Goal: Answer question/provide support: Answer question/provide support

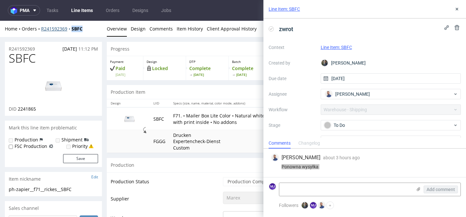
drag, startPoint x: 89, startPoint y: 27, endPoint x: 71, endPoint y: 27, distance: 18.1
click at [71, 27] on div "Home Orders R241592369 SBFC" at bounding box center [53, 29] width 97 height 6
copy strong "SBFC"
click at [81, 29] on strong "SBFC" at bounding box center [77, 29] width 11 height 6
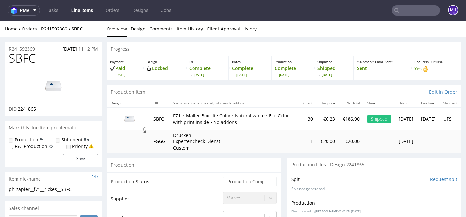
click at [91, 28] on div "Home Orders R241592369 SBFC" at bounding box center [53, 29] width 97 height 6
drag, startPoint x: 93, startPoint y: 28, endPoint x: 74, endPoint y: 28, distance: 19.4
click at [74, 28] on div "Home Orders R241592369 SBFC" at bounding box center [53, 29] width 97 height 6
copy strong "SBFC"
click at [88, 29] on div "Home Orders R241592369 SBFC" at bounding box center [53, 29] width 97 height 6
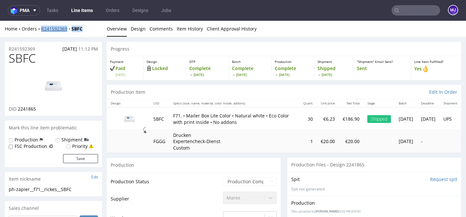
drag, startPoint x: 92, startPoint y: 29, endPoint x: 41, endPoint y: 29, distance: 50.8
click at [41, 29] on div "Home Orders R241592369 SBFC" at bounding box center [53, 29] width 97 height 6
copy div "R241592369 SBFC"
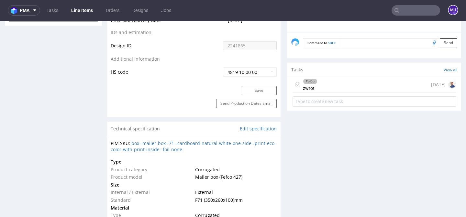
scroll to position [378, 0]
click at [304, 86] on div "To Do zwrot" at bounding box center [310, 83] width 15 height 15
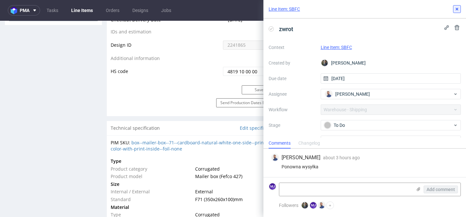
click at [458, 10] on use at bounding box center [457, 9] width 3 height 3
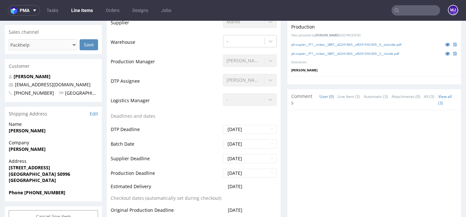
scroll to position [184, 0]
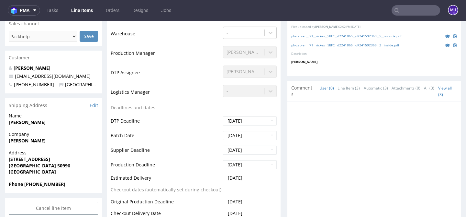
click at [67, 51] on div "Customer" at bounding box center [53, 58] width 97 height 14
drag, startPoint x: 48, startPoint y: 66, endPoint x: 18, endPoint y: 66, distance: 29.5
click at [18, 66] on p "[PERSON_NAME]" at bounding box center [53, 68] width 89 height 6
click at [28, 123] on strong "[PERSON_NAME]" at bounding box center [27, 122] width 37 height 6
drag, startPoint x: 28, startPoint y: 123, endPoint x: 11, endPoint y: 123, distance: 17.2
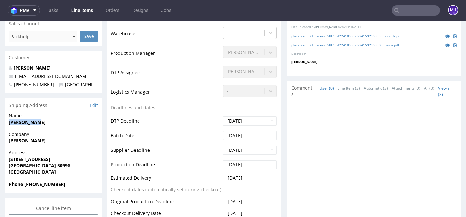
click at [11, 123] on strong "[PERSON_NAME]" at bounding box center [27, 122] width 37 height 6
copy strong "[PERSON_NAME]"
click at [26, 140] on strong "[PERSON_NAME]" at bounding box center [27, 140] width 37 height 6
drag, startPoint x: 26, startPoint y: 140, endPoint x: 16, endPoint y: 140, distance: 9.7
click at [16, 140] on strong "[PERSON_NAME]" at bounding box center [27, 140] width 37 height 6
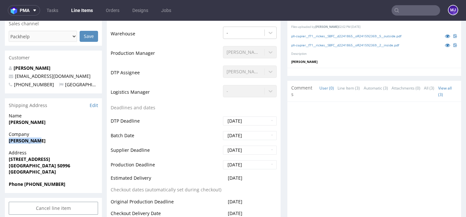
copy strong "[PERSON_NAME]"
click at [25, 158] on strong "[STREET_ADDRESS]" at bounding box center [29, 159] width 41 height 6
drag, startPoint x: 25, startPoint y: 158, endPoint x: 41, endPoint y: 158, distance: 16.2
click at [41, 158] on strong "[STREET_ADDRESS]" at bounding box center [29, 159] width 41 height 6
copy strong "[STREET_ADDRESS]"
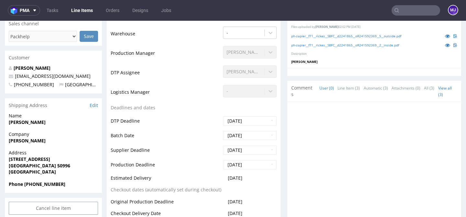
click at [14, 166] on strong "[GEOGRAPHIC_DATA] 50996" at bounding box center [40, 165] width 62 height 6
drag, startPoint x: 14, startPoint y: 166, endPoint x: 27, endPoint y: 166, distance: 12.6
click at [27, 166] on strong "[GEOGRAPHIC_DATA] 50996" at bounding box center [40, 165] width 62 height 6
copy strong "[GEOGRAPHIC_DATA] 50996"
click at [33, 183] on strong "Phone [PHONE_NUMBER]" at bounding box center [37, 184] width 57 height 6
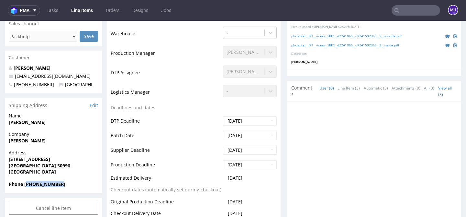
click at [33, 183] on strong "Phone [PHONE_NUMBER]" at bounding box center [37, 184] width 57 height 6
copy strong "491784728042"
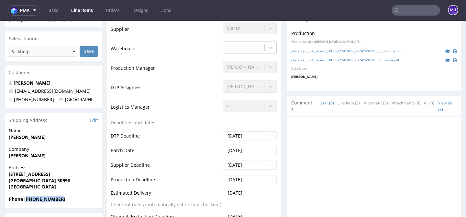
scroll to position [168, 0]
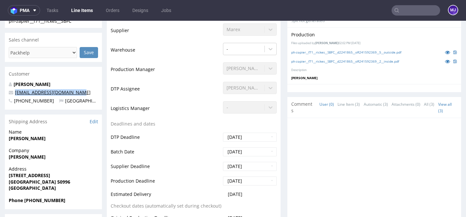
drag, startPoint x: 83, startPoint y: 93, endPoint x: 16, endPoint y: 94, distance: 67.1
click at [16, 94] on p "[EMAIL_ADDRESS][DOMAIN_NAME]" at bounding box center [53, 92] width 89 height 6
copy link "[EMAIL_ADDRESS][DOMAIN_NAME]"
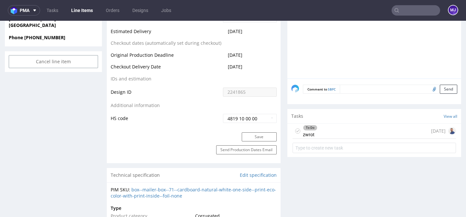
scroll to position [319, 0]
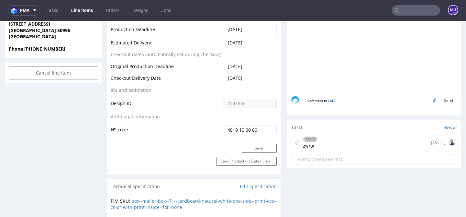
click at [313, 143] on div "To Do zwrot" at bounding box center [310, 142] width 15 height 15
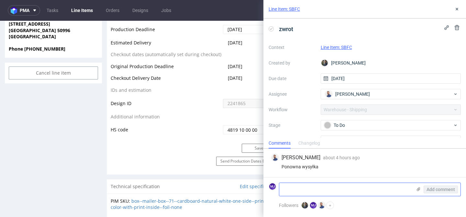
click at [300, 186] on textarea at bounding box center [346, 189] width 133 height 13
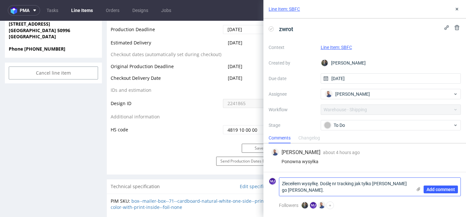
click at [354, 184] on textarea "Zleceiłem wysyłkę. Doślę nr tracking jak tylko [PERSON_NAME] go [PERSON_NAME]." at bounding box center [346, 186] width 133 height 18
type textarea "Zleceiłem wysyłkę. Doślę nr tracking asap / jak tylko [PERSON_NAME] go [PERSON_…"
click at [434, 188] on span "Add comment" at bounding box center [441, 189] width 29 height 5
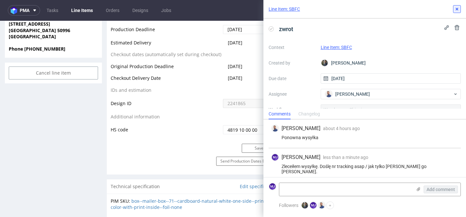
click at [457, 9] on use at bounding box center [457, 9] width 3 height 3
